Goal: Register for event/course

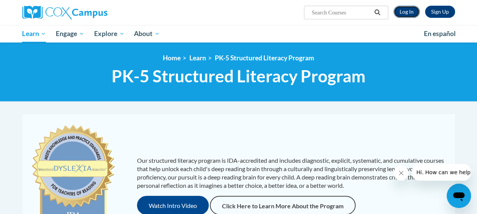
click at [405, 12] on link "Log In" at bounding box center [406, 12] width 26 height 12
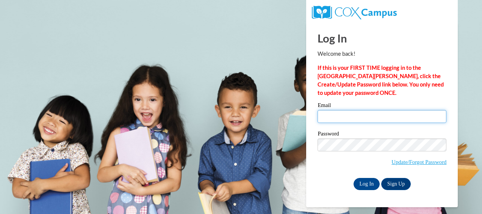
click at [355, 121] on input "Email" at bounding box center [382, 116] width 129 height 13
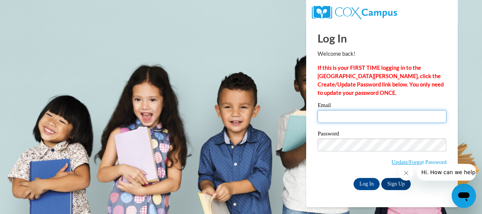
type input "[EMAIL_ADDRESS][DOMAIN_NAME]"
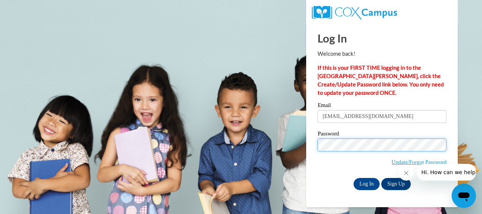
click at [354, 178] on input "Log In" at bounding box center [367, 184] width 27 height 12
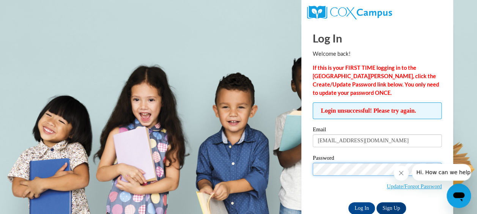
click at [348, 202] on input "Log In" at bounding box center [361, 208] width 27 height 12
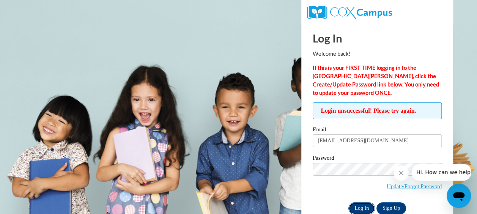
click at [358, 209] on input "Log In" at bounding box center [361, 208] width 27 height 12
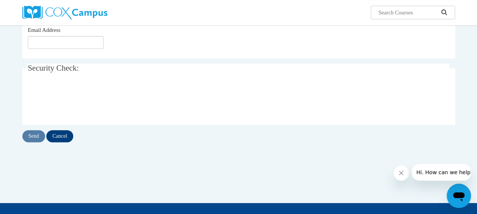
scroll to position [38, 0]
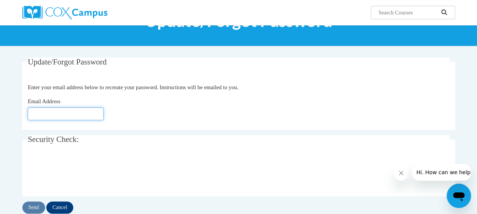
click at [80, 112] on input "Email Address" at bounding box center [66, 113] width 76 height 13
type input "jwill205@my.westga.edu"
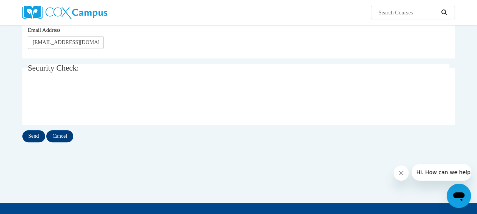
scroll to position [76, 0]
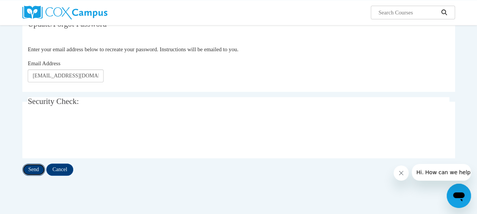
click at [38, 165] on input "Send" at bounding box center [33, 169] width 23 height 12
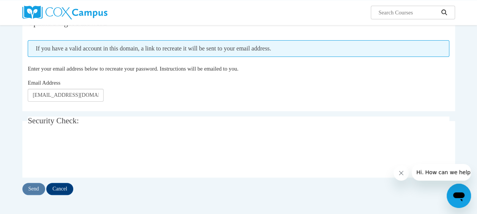
scroll to position [38, 0]
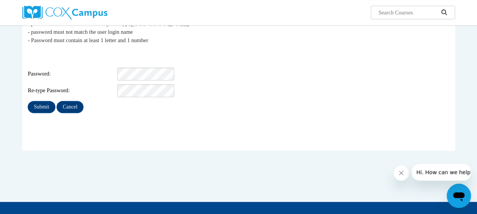
scroll to position [114, 0]
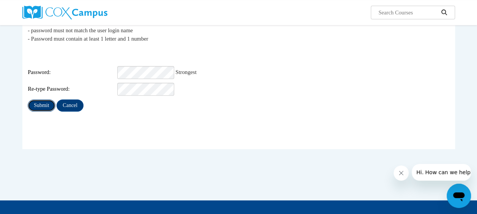
click at [42, 100] on input "Submit" at bounding box center [41, 105] width 27 height 12
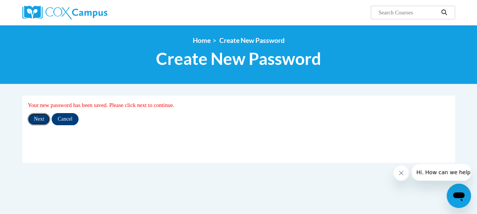
click at [42, 118] on input "Next" at bounding box center [39, 119] width 22 height 12
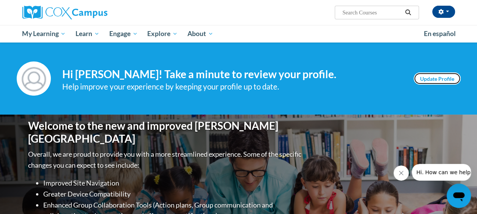
click at [419, 77] on link "Update Profile" at bounding box center [436, 78] width 47 height 12
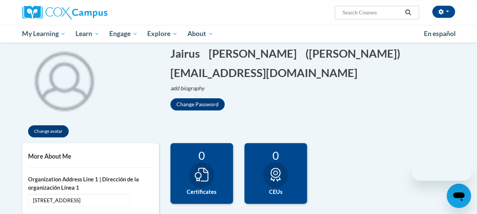
scroll to position [76, 0]
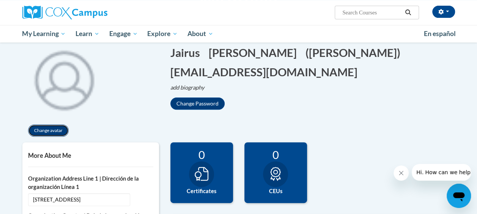
click at [48, 132] on button "Change avatar" at bounding box center [48, 130] width 41 height 12
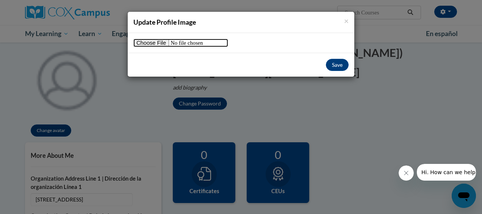
click at [163, 41] on input "file" at bounding box center [181, 43] width 95 height 8
type input "C:\fakepath\IMG_2652.HEIC"
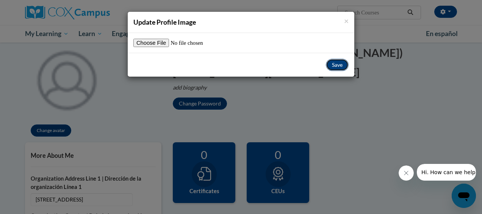
click at [332, 64] on button "Save" at bounding box center [337, 65] width 23 height 12
click at [338, 66] on button "Save" at bounding box center [337, 65] width 23 height 12
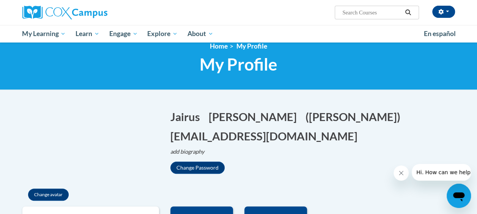
scroll to position [0, 0]
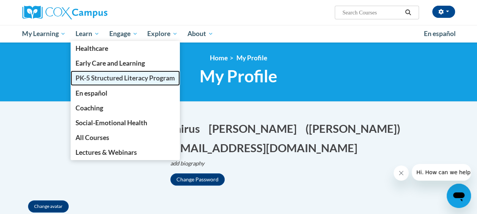
click at [101, 80] on span "PK-5 Structured Literacy Program" at bounding box center [124, 78] width 99 height 8
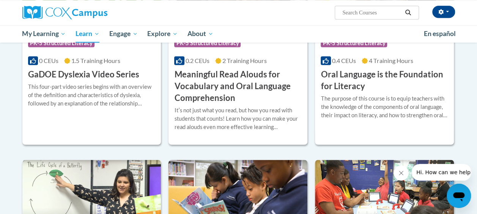
scroll to position [531, 0]
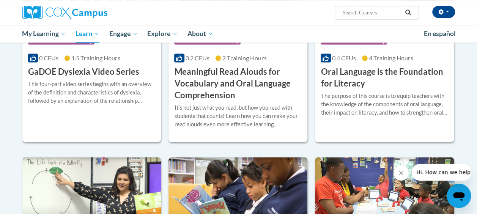
click at [101, 80] on div at bounding box center [91, 80] width 127 height 0
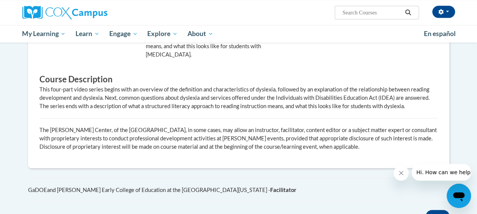
scroll to position [379, 0]
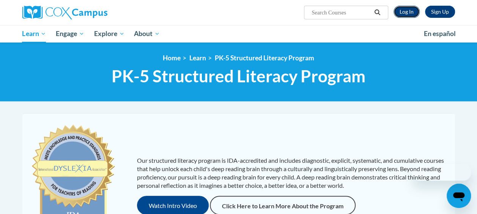
click at [407, 16] on link "Log In" at bounding box center [406, 12] width 26 height 12
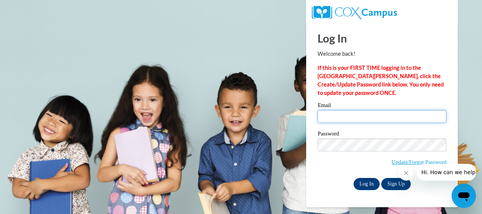
type input "jwill205@my.westga.edu"
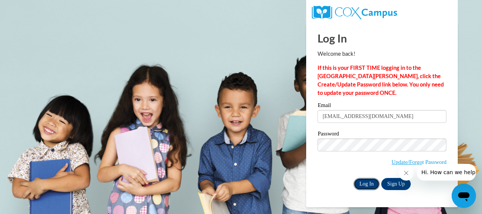
click at [362, 182] on input "Log In" at bounding box center [367, 184] width 27 height 12
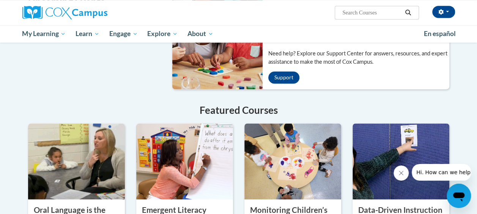
scroll to position [607, 0]
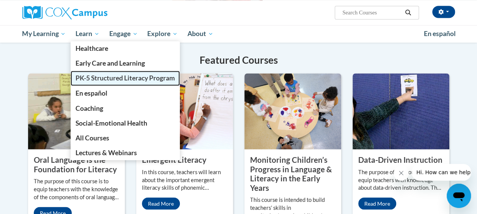
click at [117, 82] on span "PK-5 Structured Literacy Program" at bounding box center [124, 78] width 99 height 8
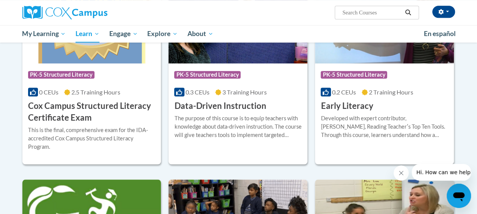
scroll to position [455, 0]
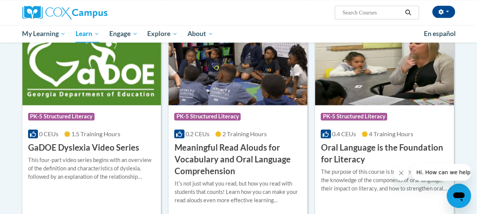
click at [105, 146] on h3 "GaDOE Dyslexia Video Series" at bounding box center [83, 148] width 111 height 12
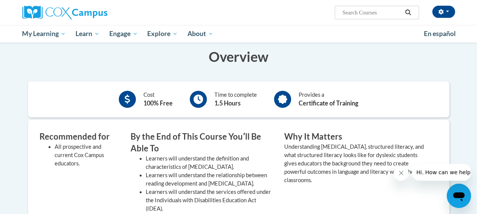
scroll to position [76, 0]
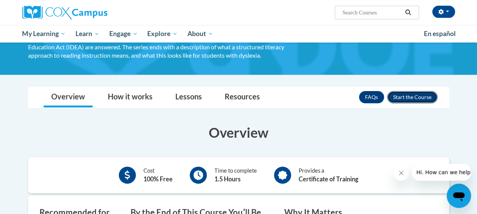
click at [403, 94] on button "Enroll" at bounding box center [412, 97] width 50 height 12
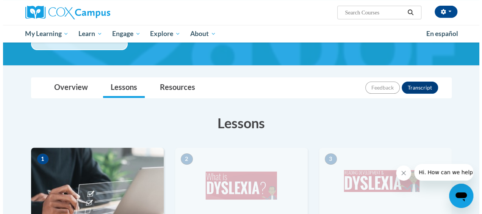
scroll to position [228, 0]
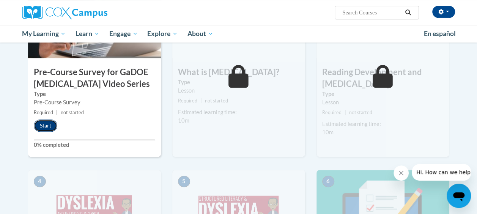
click at [45, 128] on button "Start" at bounding box center [46, 125] width 24 height 12
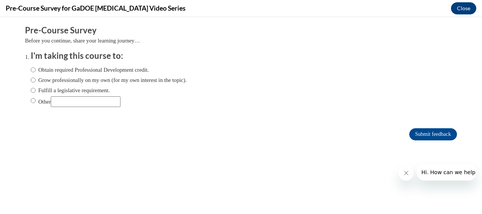
scroll to position [0, 0]
click at [31, 69] on input "Obtain required Professional Development credit." at bounding box center [33, 70] width 5 height 8
radio input "true"
click at [416, 130] on input "Submit feedback" at bounding box center [434, 134] width 48 height 12
click at [406, 172] on icon "Close message from company" at bounding box center [406, 173] width 6 height 6
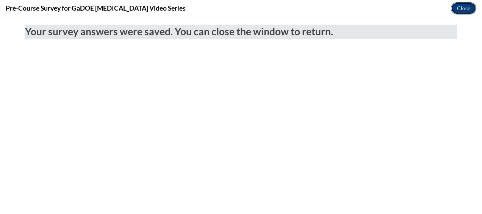
click at [457, 7] on button "Close" at bounding box center [463, 8] width 25 height 12
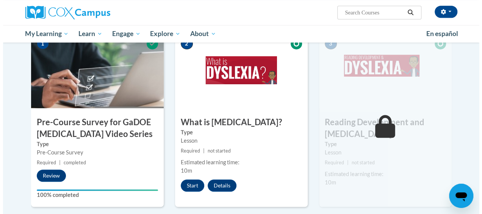
scroll to position [190, 0]
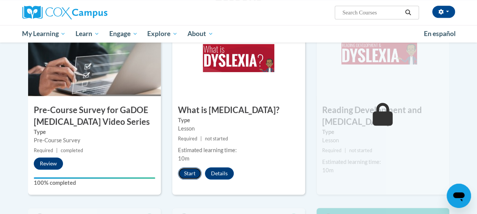
click at [191, 171] on button "Start" at bounding box center [190, 173] width 24 height 12
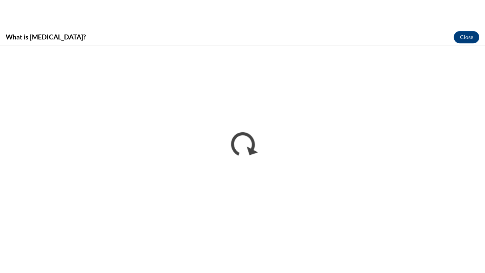
scroll to position [0, 0]
